Goal: Information Seeking & Learning: Find contact information

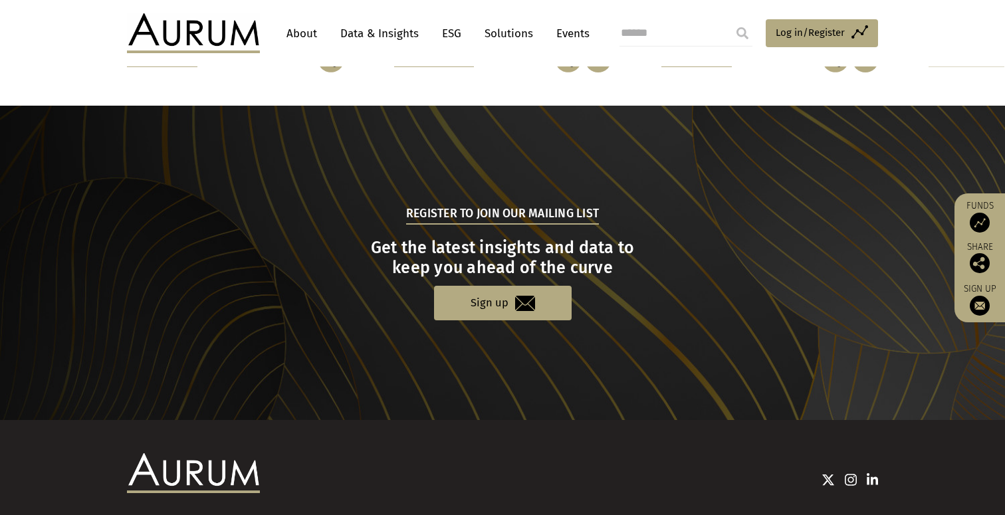
scroll to position [1354, 0]
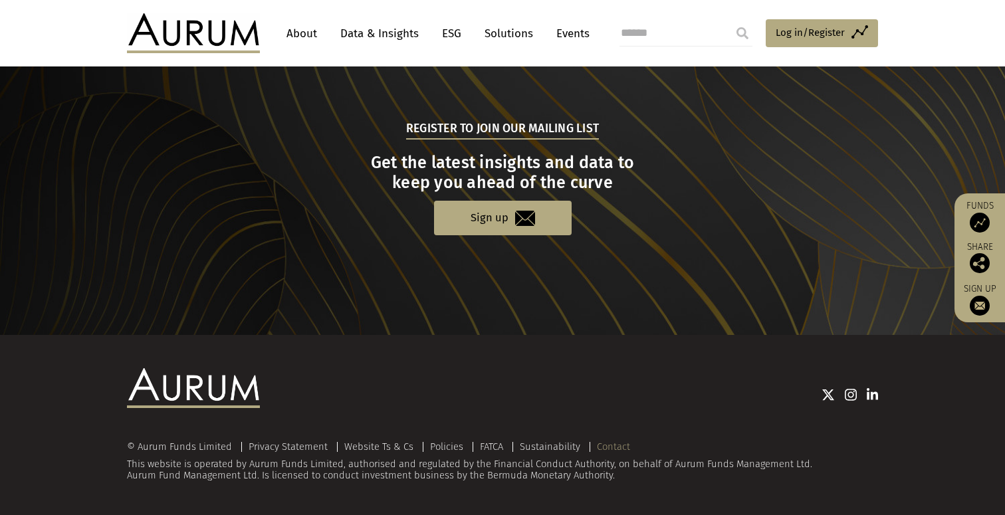
click at [617, 445] on link "Contact" at bounding box center [613, 447] width 33 height 12
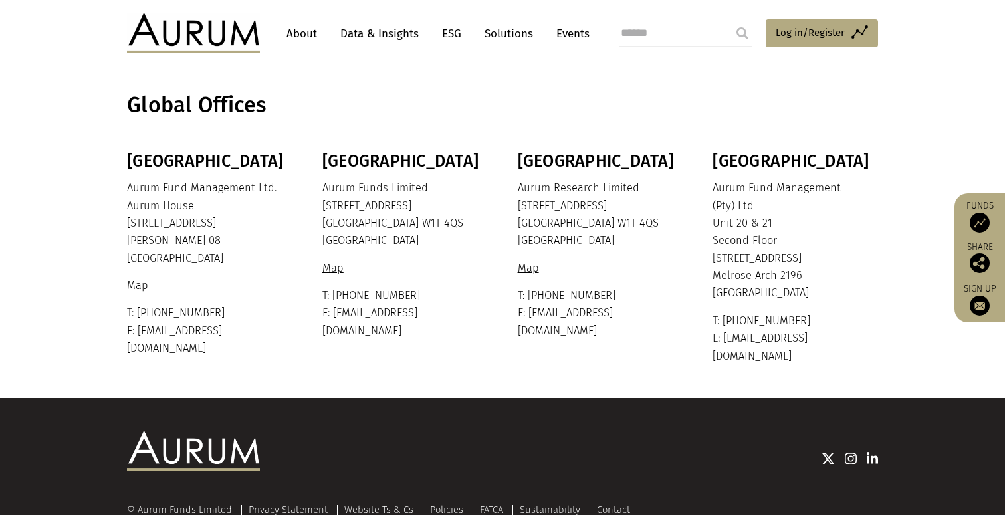
scroll to position [350, 0]
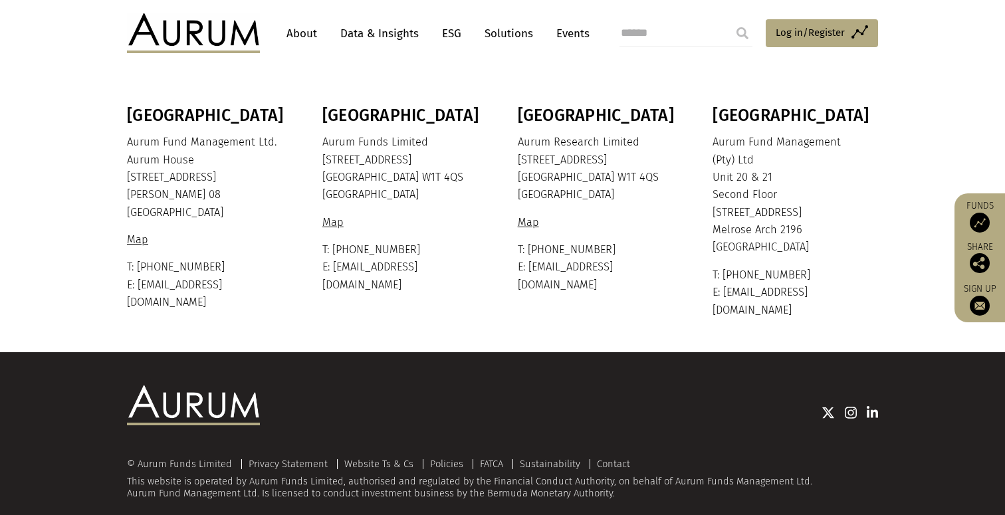
drag, startPoint x: 323, startPoint y: 158, endPoint x: 434, endPoint y: 165, distance: 111.2
click at [434, 165] on p "Aurum Funds Limited [STREET_ADDRESS]" at bounding box center [403, 169] width 162 height 70
copy p "[STREET_ADDRESS]"
